Goal: Task Accomplishment & Management: Use online tool/utility

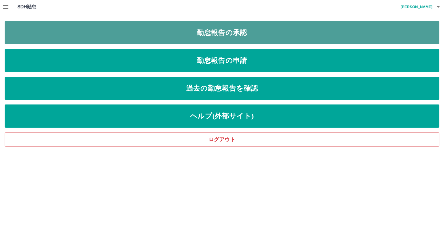
click at [237, 31] on link "勤怠報告の承認" at bounding box center [222, 32] width 435 height 23
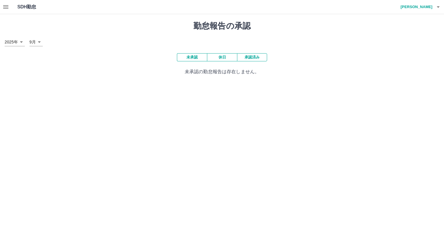
click at [193, 56] on button "未承認" at bounding box center [192, 57] width 30 height 8
click at [248, 57] on button "承認済み" at bounding box center [252, 57] width 30 height 8
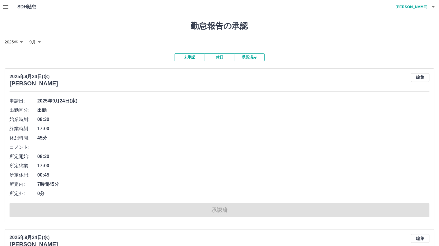
click at [194, 57] on button "未承認" at bounding box center [190, 57] width 30 height 8
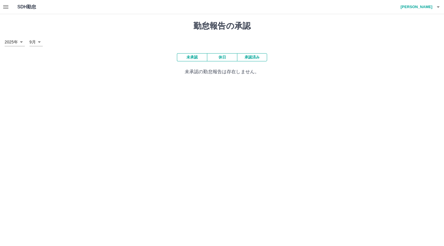
click at [250, 57] on button "承認済み" at bounding box center [252, 57] width 30 height 8
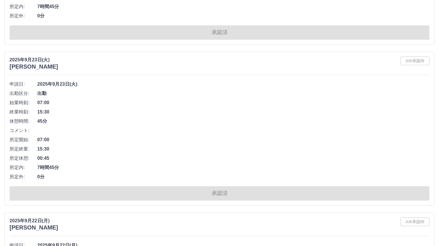
scroll to position [3499, 0]
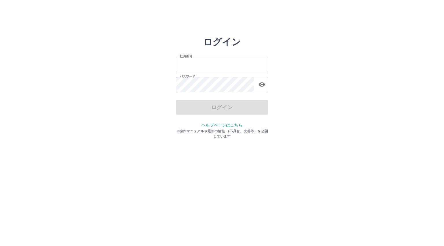
type input "*******"
drag, startPoint x: 221, startPoint y: 108, endPoint x: 215, endPoint y: 99, distance: 10.4
click at [220, 108] on div "ログイン" at bounding box center [222, 107] width 93 height 14
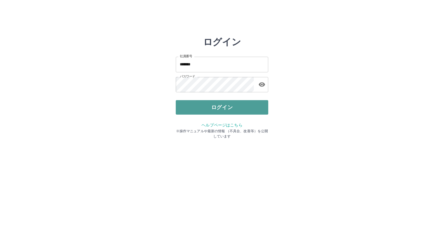
click at [208, 107] on button "ログイン" at bounding box center [222, 107] width 93 height 14
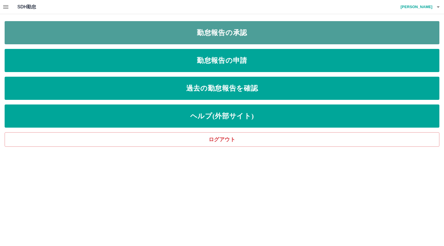
click at [216, 32] on link "勤怠報告の承認" at bounding box center [222, 32] width 435 height 23
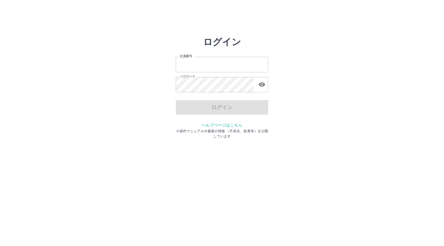
type input "*******"
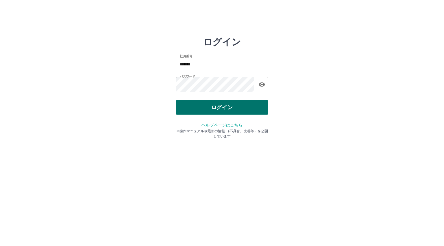
click at [219, 109] on div "ログイン" at bounding box center [222, 107] width 93 height 14
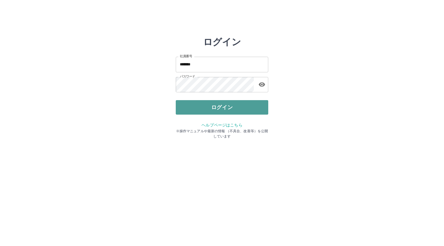
click at [219, 109] on button "ログイン" at bounding box center [222, 107] width 93 height 14
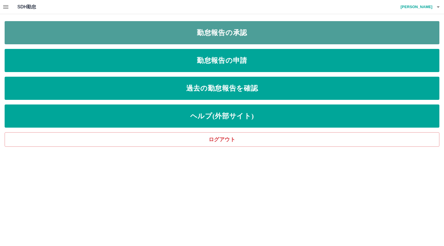
click at [227, 33] on link "勤怠報告の承認" at bounding box center [222, 32] width 435 height 23
